Goal: Task Accomplishment & Management: Use online tool/utility

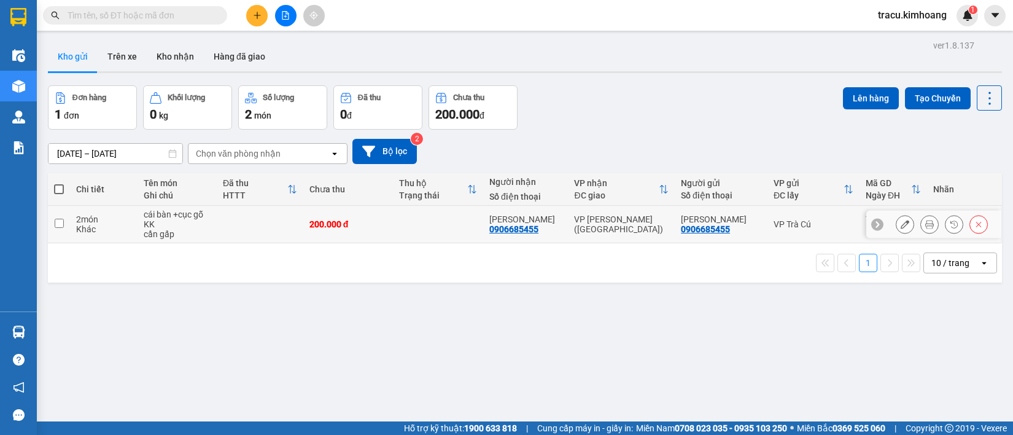
click at [56, 220] on input "checkbox" at bounding box center [59, 223] width 9 height 9
checkbox input "true"
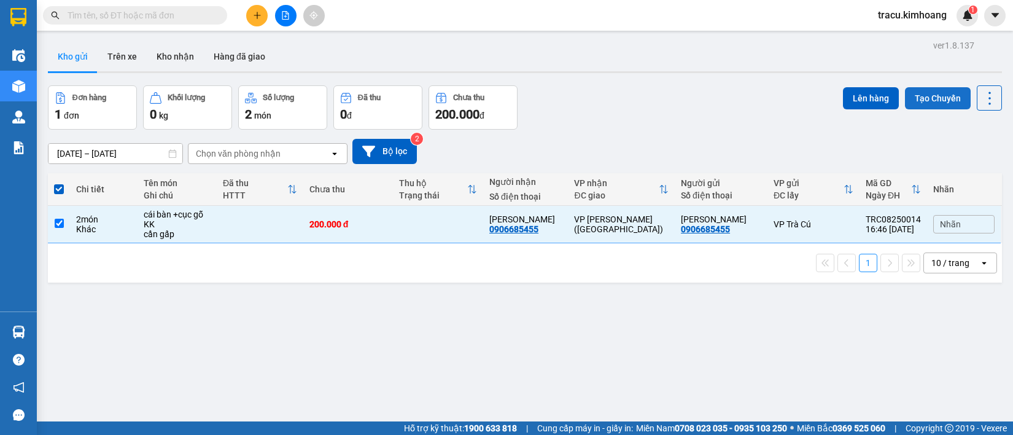
click at [910, 90] on button "Tạo Chuyến" at bounding box center [938, 98] width 66 height 22
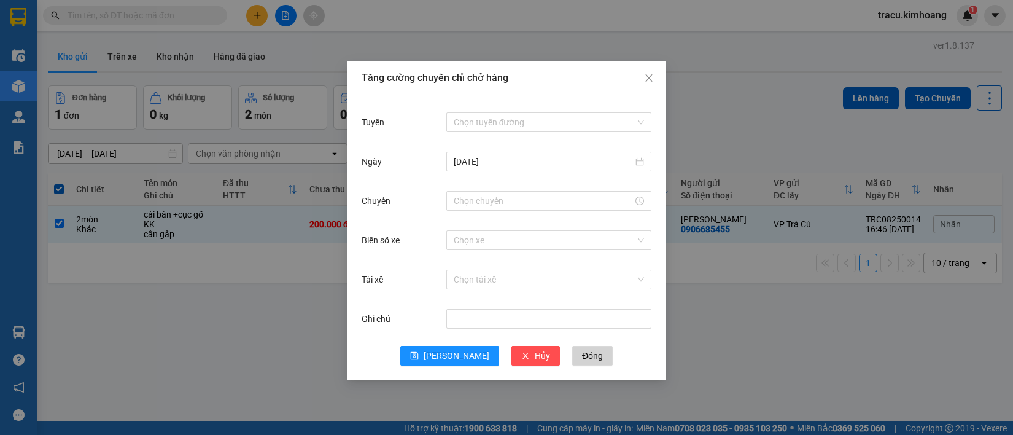
click at [789, 104] on div "Tăng cường chuyến chỉ chở hàng Tuyến Chọn tuyến đường Ngày 11/08/2025 Chuyến Bi…" at bounding box center [506, 217] width 1013 height 435
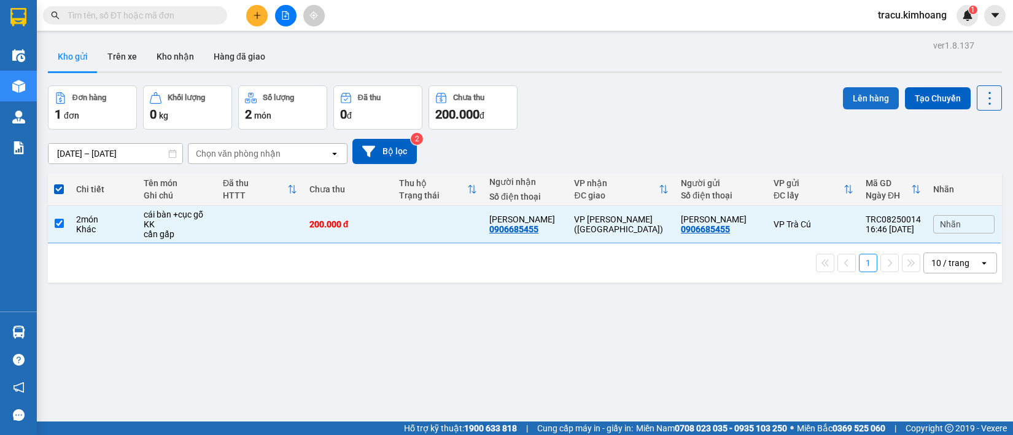
click at [858, 95] on button "Lên hàng" at bounding box center [871, 98] width 56 height 22
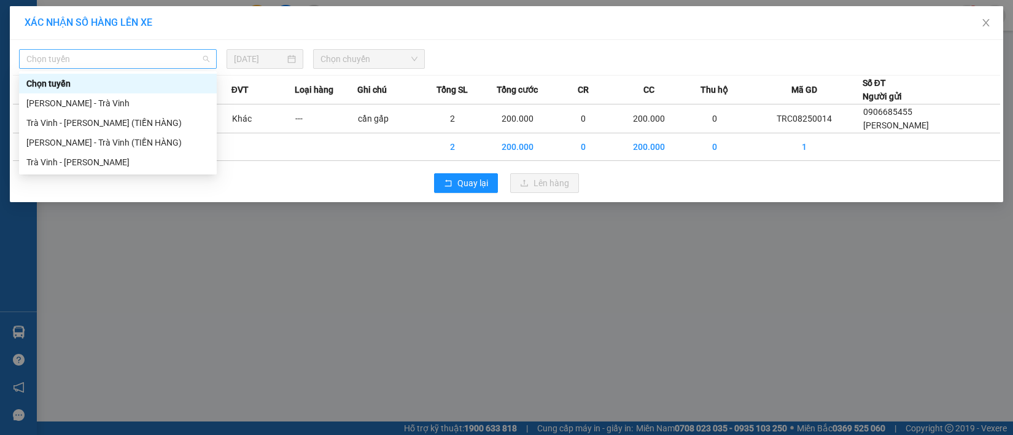
click at [204, 59] on span "Chọn tuyến" at bounding box center [117, 59] width 183 height 18
click at [123, 163] on div "Trà Vinh - Hồ Chí Minh" at bounding box center [117, 162] width 183 height 14
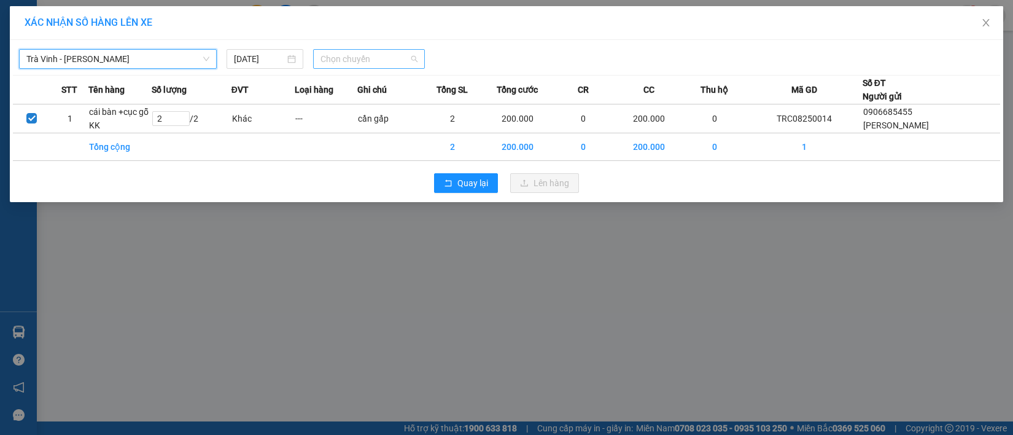
click at [416, 59] on span "Chọn chuyến" at bounding box center [368, 59] width 96 height 18
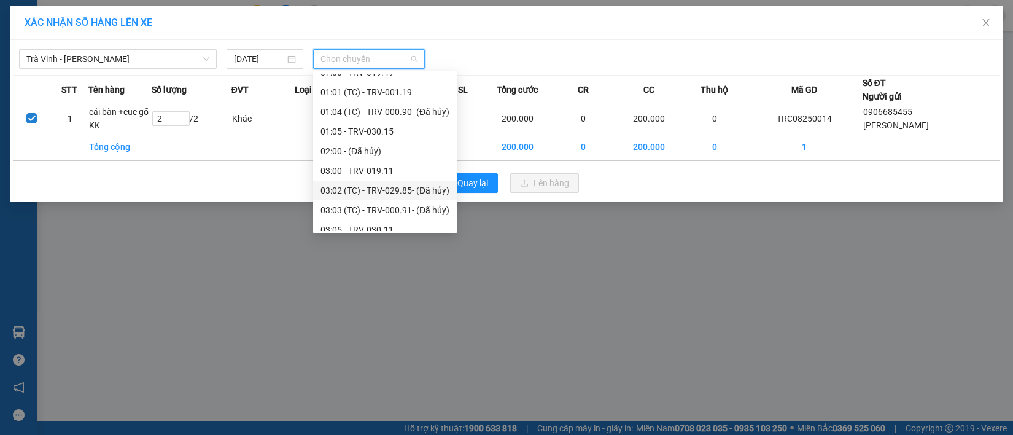
scroll to position [61, 0]
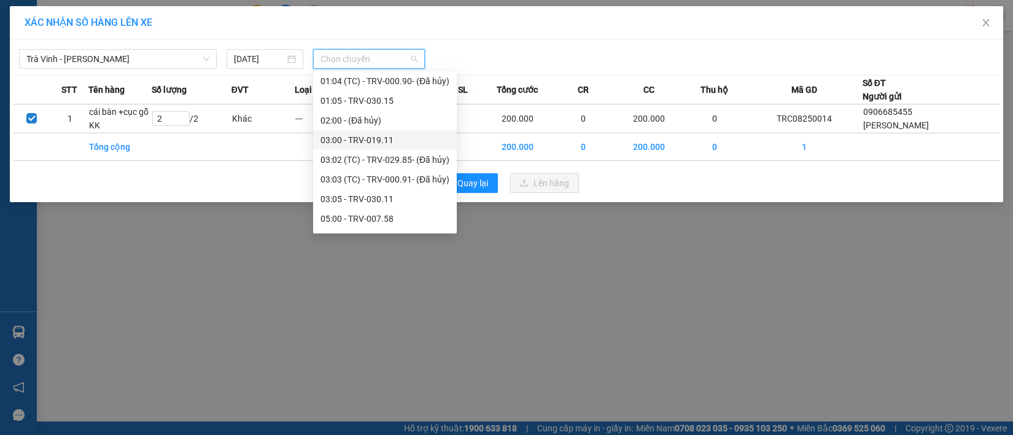
click at [378, 137] on div "03:00 - TRV-019.11" at bounding box center [384, 140] width 129 height 14
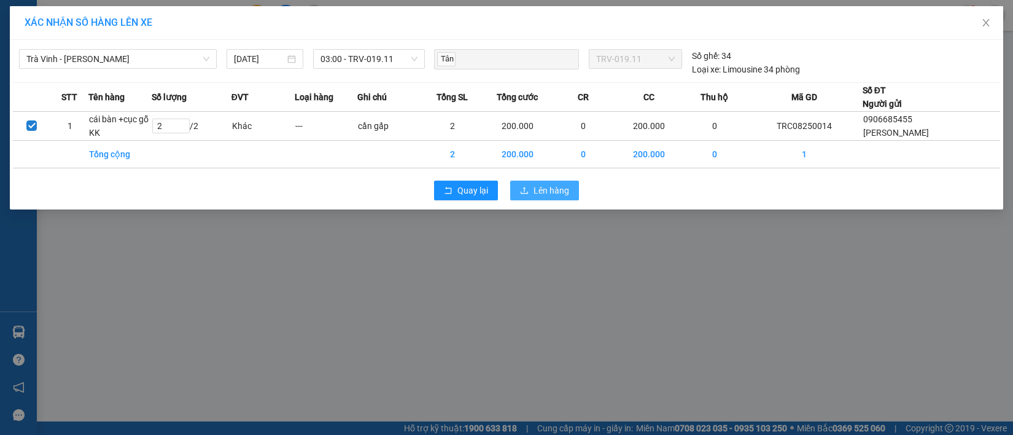
click at [561, 189] on span "Lên hàng" at bounding box center [551, 191] width 36 height 14
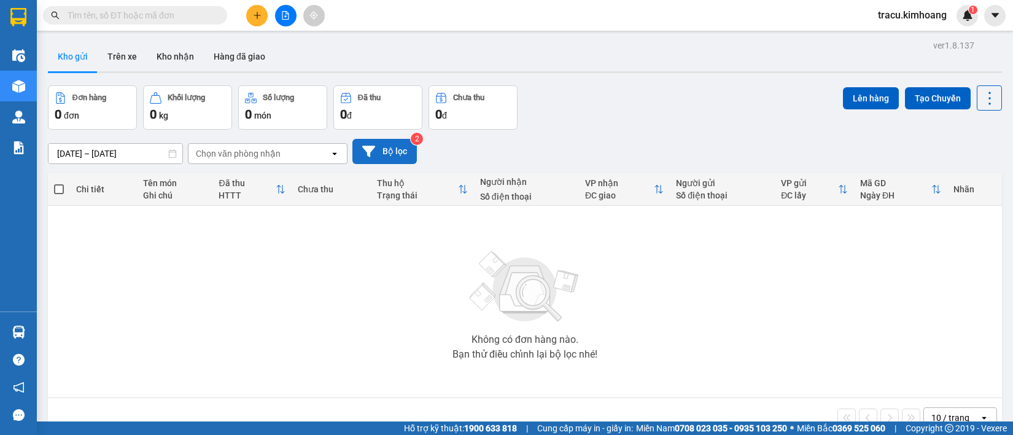
click at [387, 147] on button "Bộ lọc" at bounding box center [384, 151] width 64 height 25
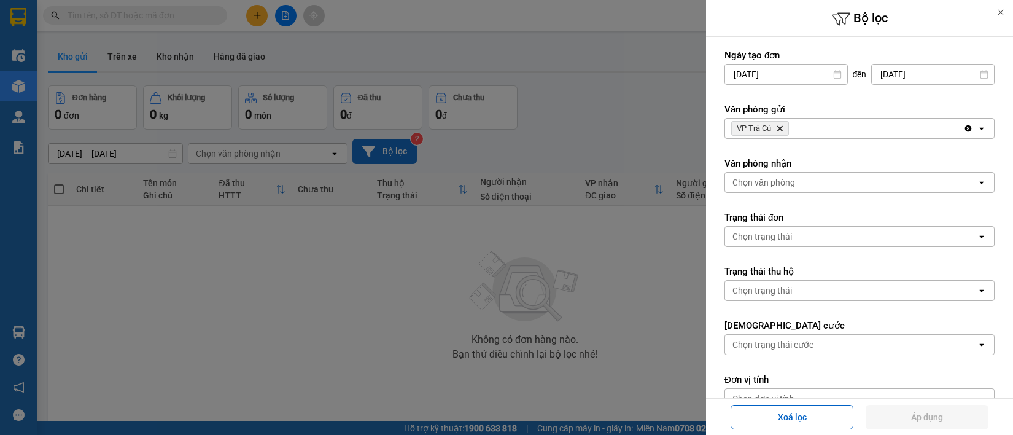
click at [387, 147] on div at bounding box center [506, 217] width 1013 height 435
